Goal: Check status: Check status

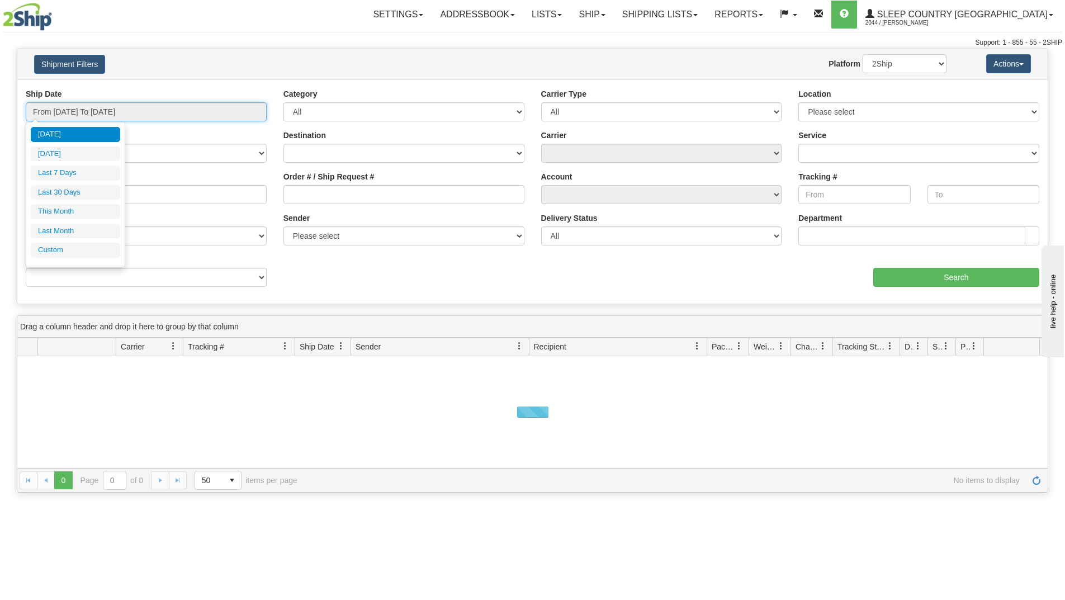
click at [126, 112] on input "From [DATE] To [DATE]" at bounding box center [146, 111] width 241 height 19
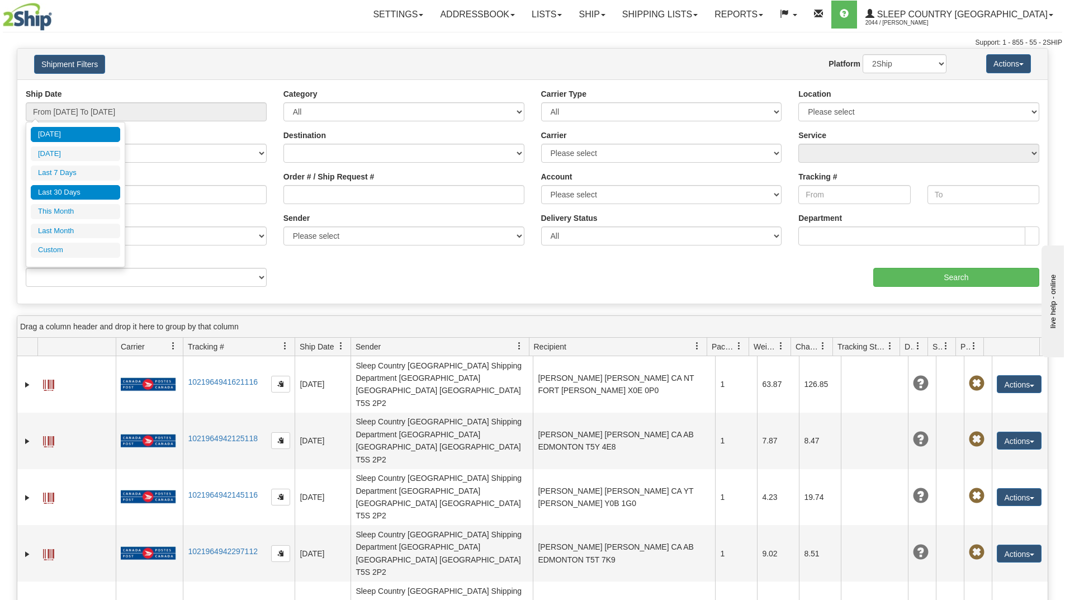
click at [65, 195] on li "Last 30 Days" at bounding box center [75, 192] width 89 height 15
type input "From [DATE] To [DATE]"
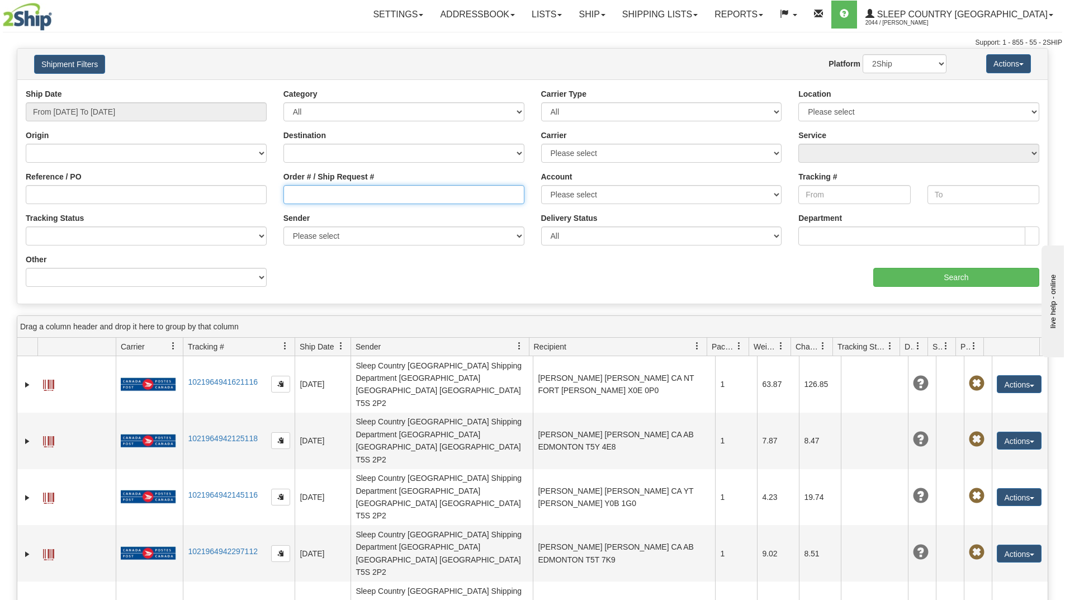
click at [350, 193] on input "Order # / Ship Request #" at bounding box center [404, 194] width 241 height 19
paste input "9010D490483"
type input "9010D490483"
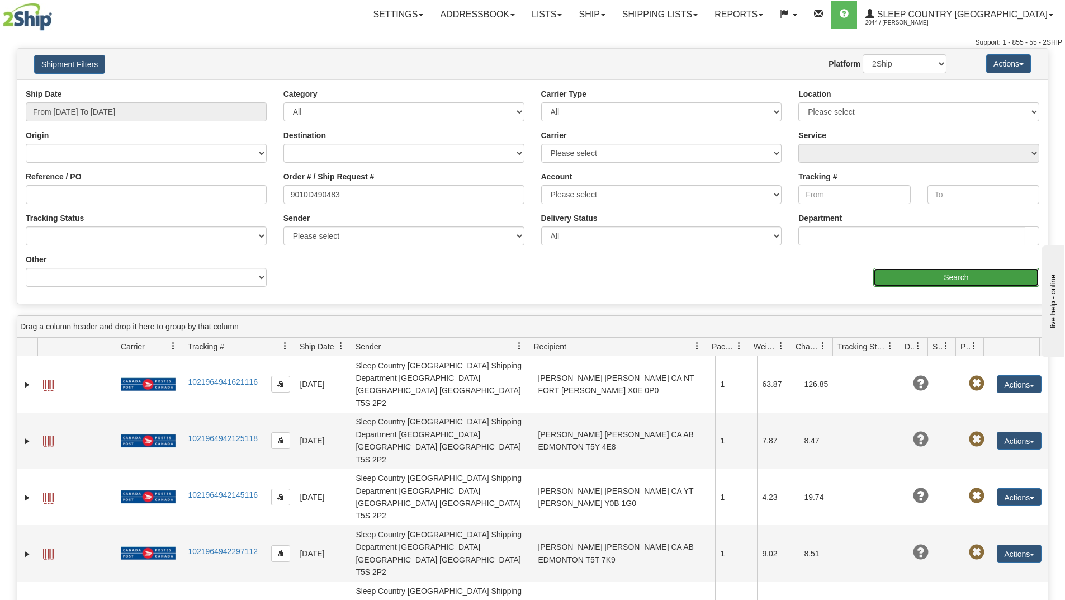
click at [894, 270] on input "Search" at bounding box center [957, 277] width 166 height 19
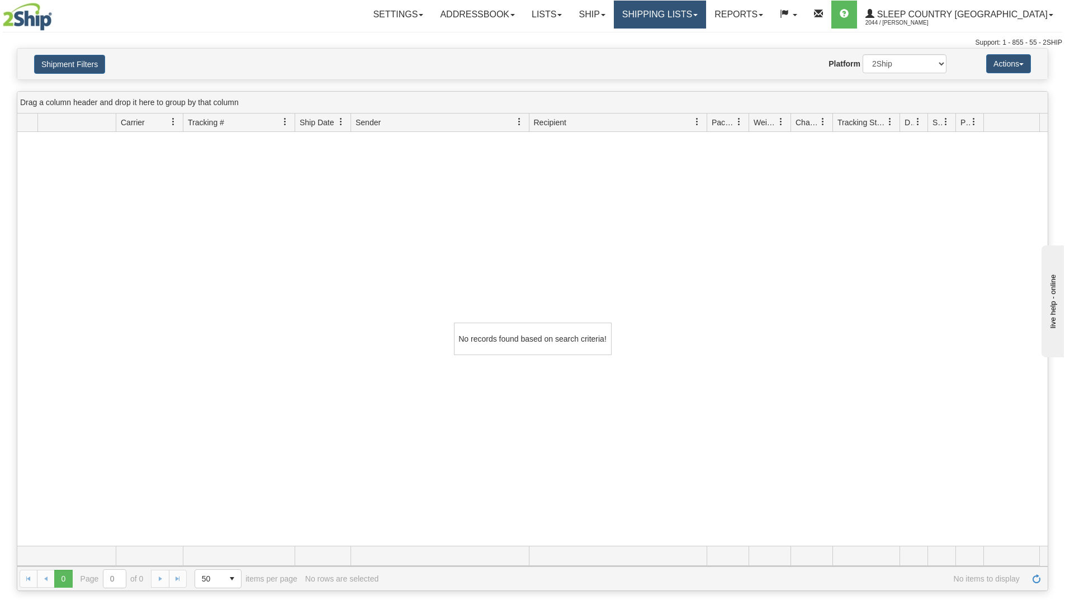
click at [706, 7] on link "Shipping lists" at bounding box center [660, 15] width 92 height 28
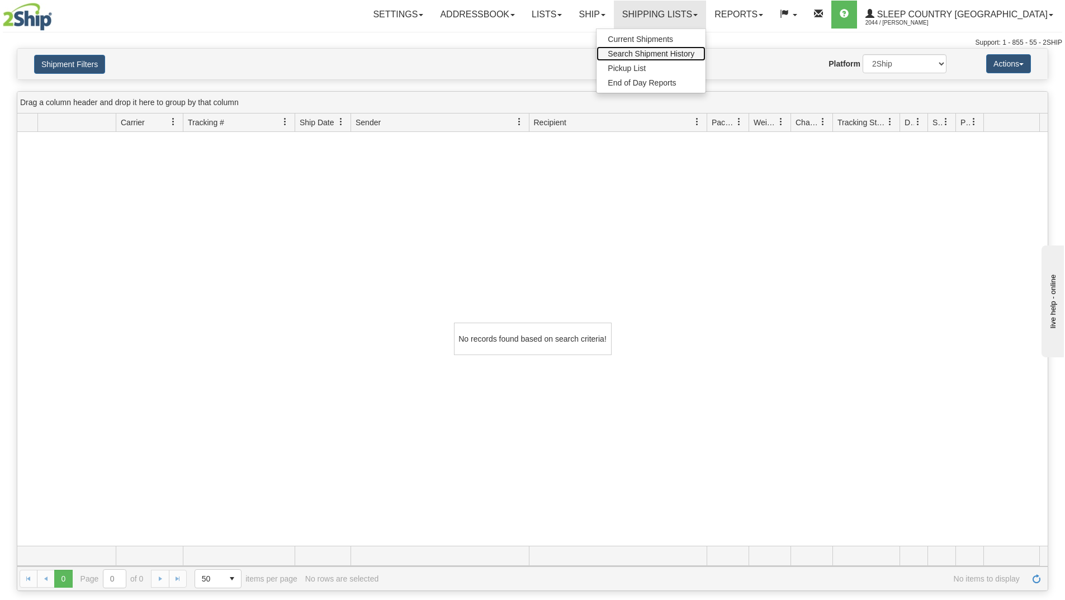
click at [695, 50] on span "Search Shipment History" at bounding box center [651, 53] width 87 height 9
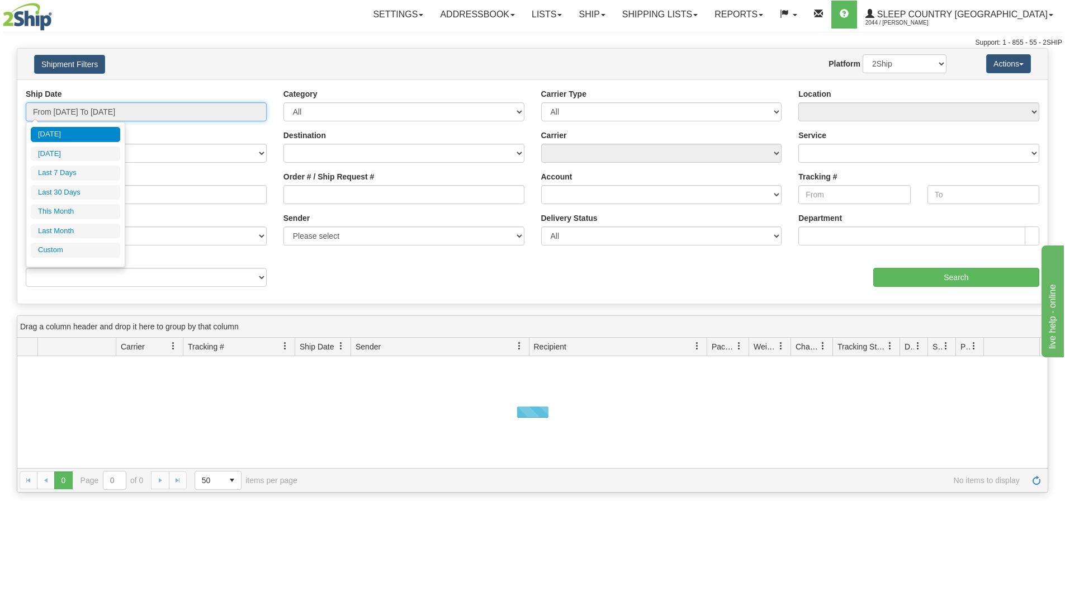
drag, startPoint x: 196, startPoint y: 112, endPoint x: 161, endPoint y: 123, distance: 37.0
click at [196, 111] on input "From [DATE] To [DATE]" at bounding box center [146, 111] width 241 height 19
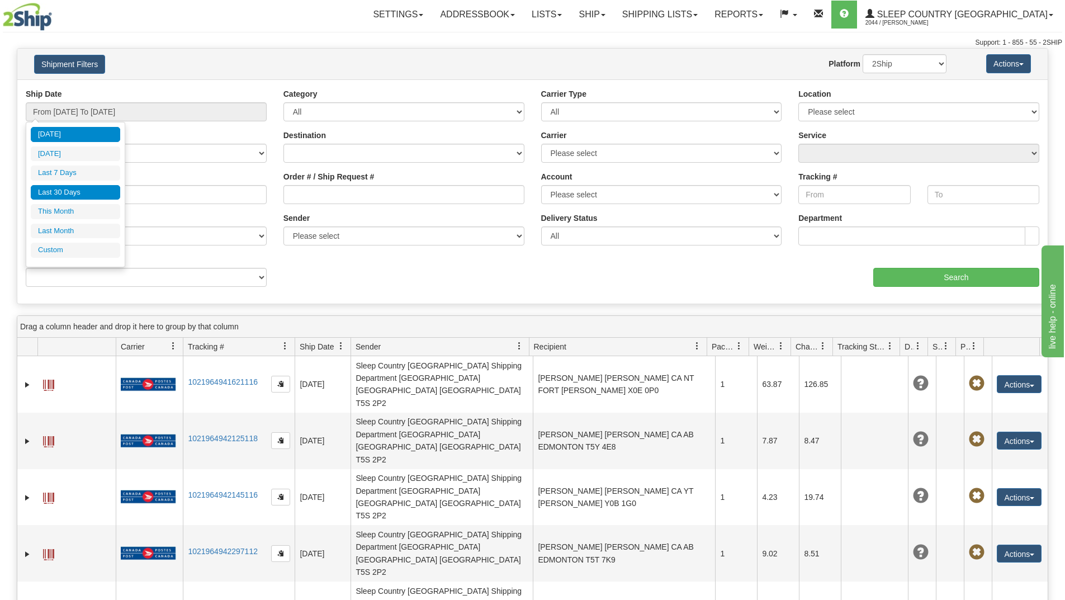
click at [74, 193] on li "Last 30 Days" at bounding box center [75, 192] width 89 height 15
type input "From [DATE] To [DATE]"
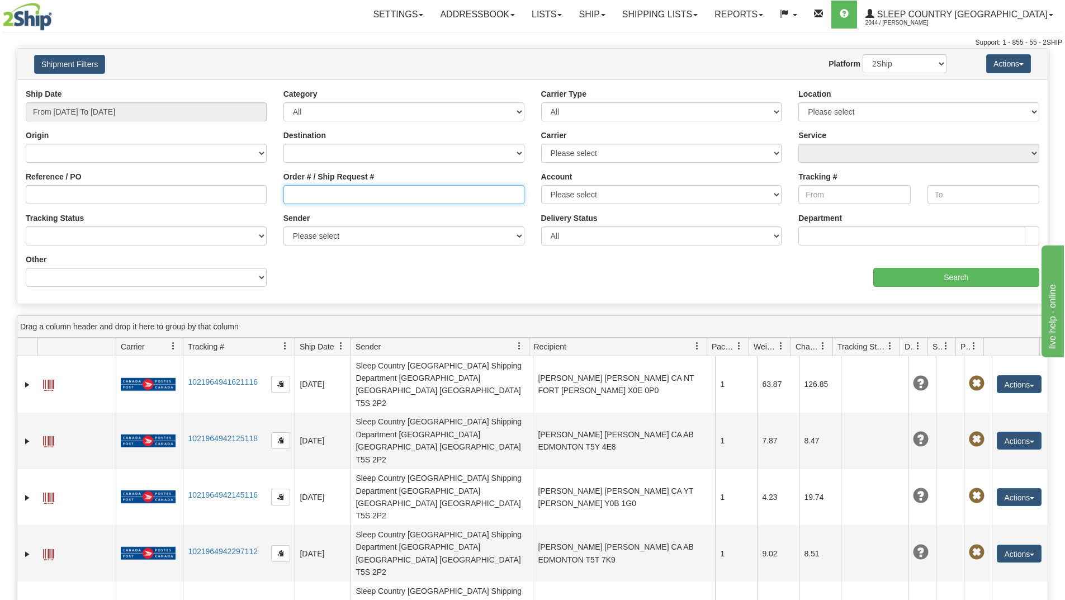
click at [318, 190] on input "Order # / Ship Request #" at bounding box center [404, 194] width 241 height 19
paste input "9010D490483"
type input "9010D490483"
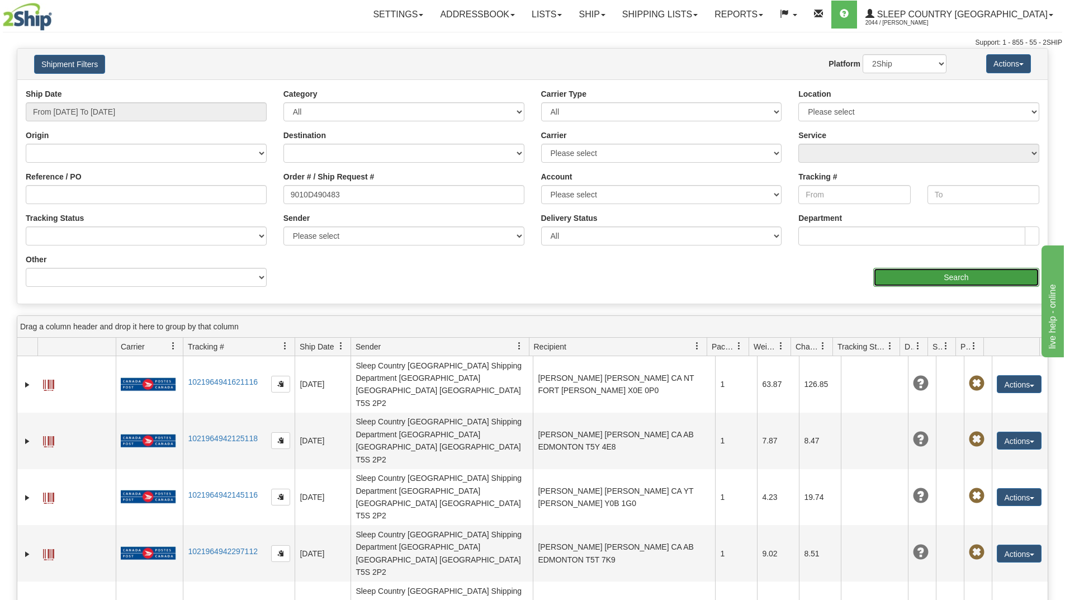
click at [888, 278] on input "Search" at bounding box center [957, 277] width 166 height 19
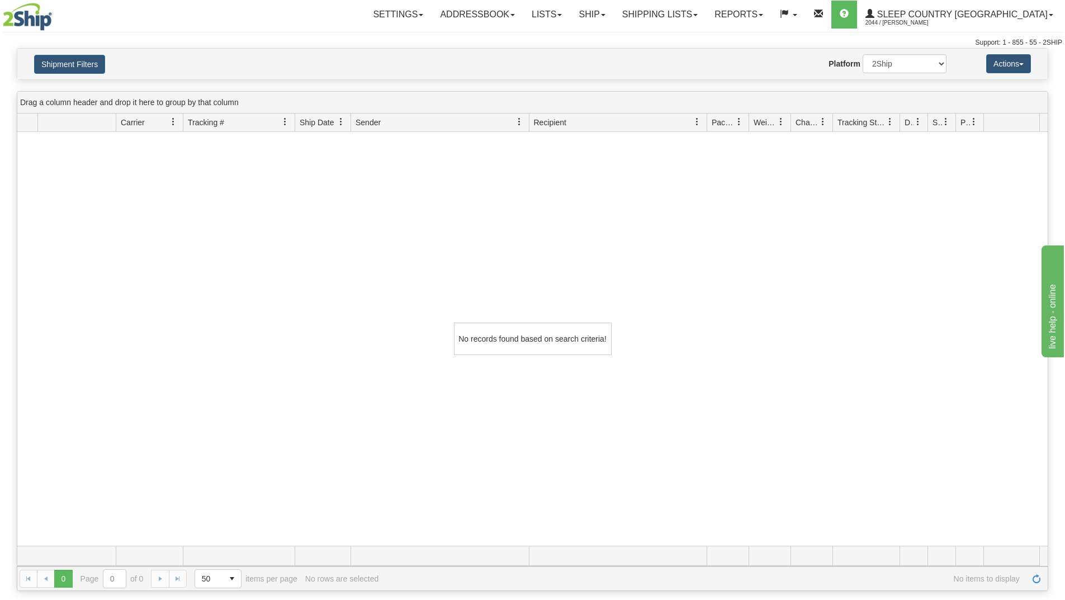
drag, startPoint x: 102, startPoint y: 319, endPoint x: 104, endPoint y: 309, distance: 9.7
click at [104, 313] on div "No records found based on search criteria!" at bounding box center [532, 339] width 1031 height 414
